Goal: Task Accomplishment & Management: Use online tool/utility

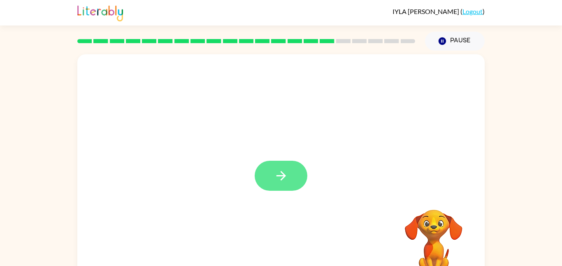
click at [285, 181] on icon "button" at bounding box center [281, 176] width 14 height 14
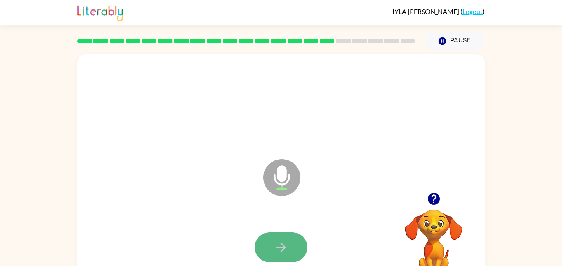
click at [281, 246] on icon "button" at bounding box center [281, 247] width 14 height 14
click at [287, 253] on icon "button" at bounding box center [281, 247] width 14 height 14
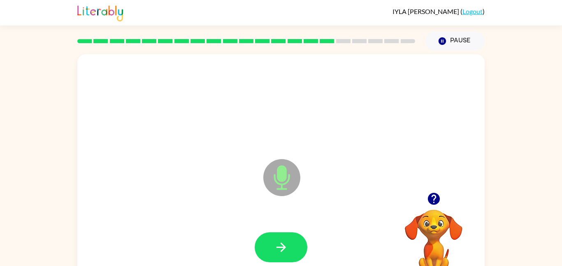
click at [287, 253] on icon "button" at bounding box center [281, 247] width 14 height 14
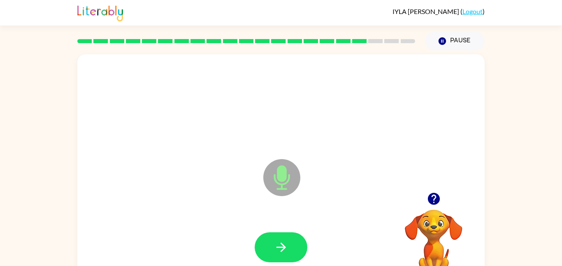
click at [287, 253] on icon "button" at bounding box center [281, 247] width 14 height 14
click at [436, 196] on icon "button" at bounding box center [433, 199] width 12 height 12
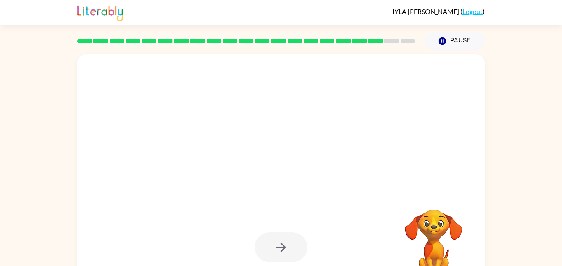
scroll to position [23, 0]
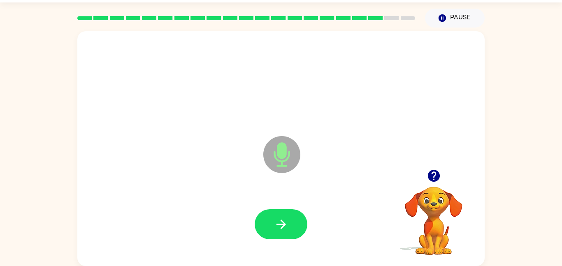
click at [285, 222] on icon "button" at bounding box center [281, 224] width 14 height 14
click at [433, 173] on icon "button" at bounding box center [433, 176] width 12 height 12
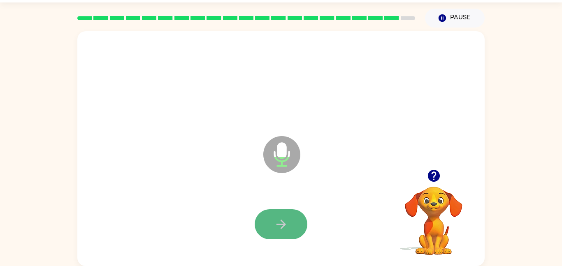
click at [269, 222] on button "button" at bounding box center [281, 224] width 53 height 30
click at [281, 231] on icon "button" at bounding box center [281, 224] width 14 height 14
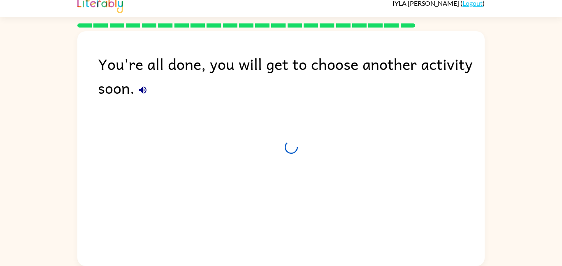
scroll to position [8, 0]
